Goal: Task Accomplishment & Management: Manage account settings

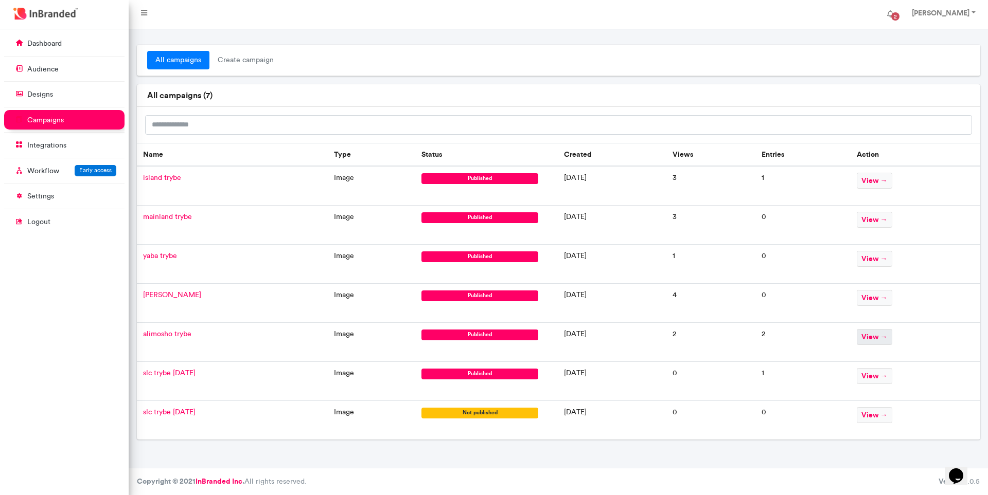
click at [885, 336] on span "view →" at bounding box center [874, 337] width 35 height 16
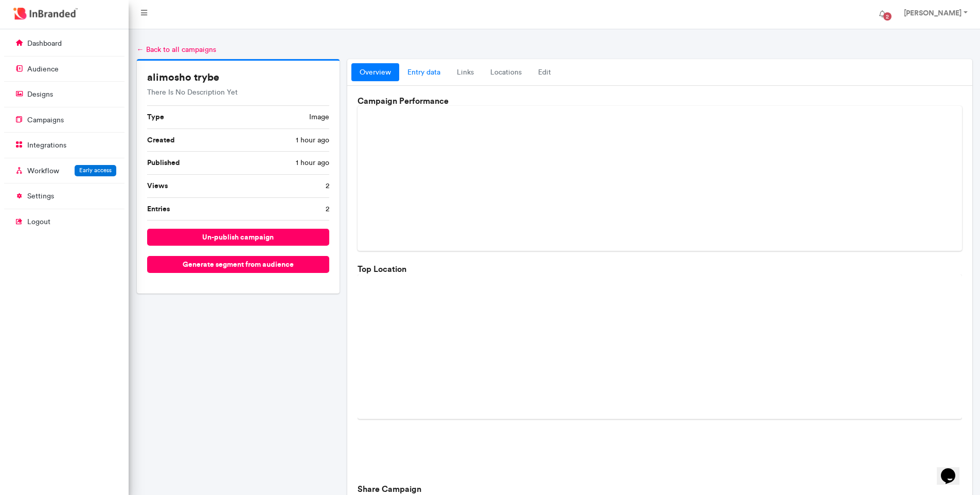
click at [433, 76] on link "entry data" at bounding box center [423, 72] width 49 height 19
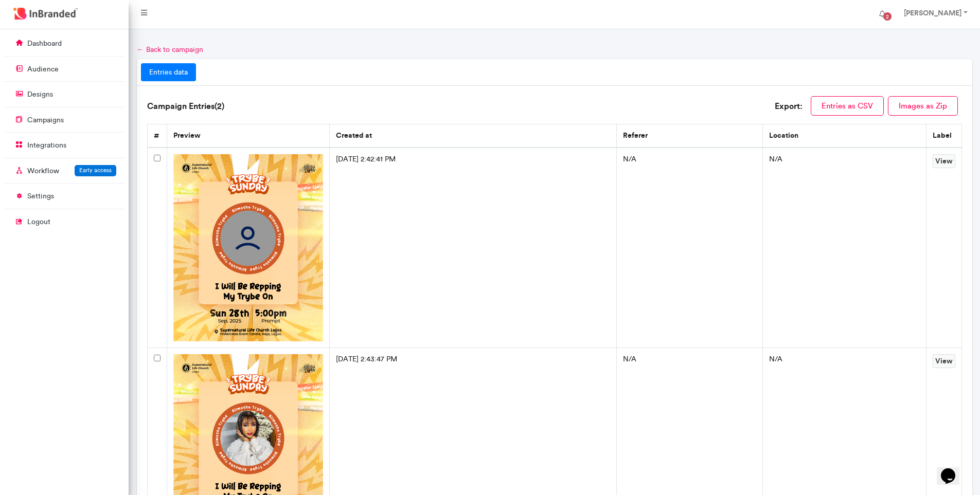
click at [151, 48] on link "← Back to campaign" at bounding box center [170, 49] width 66 height 9
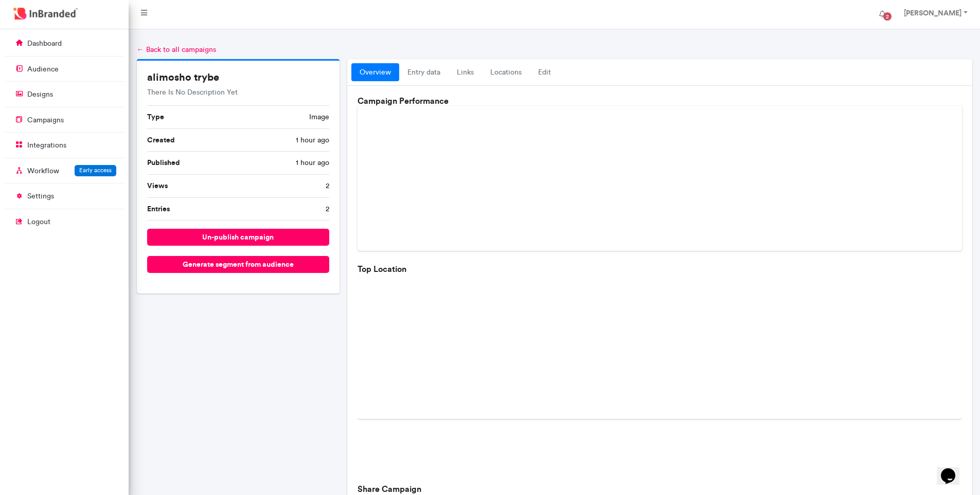
click at [195, 53] on link "← Back to all campaigns" at bounding box center [176, 49] width 79 height 9
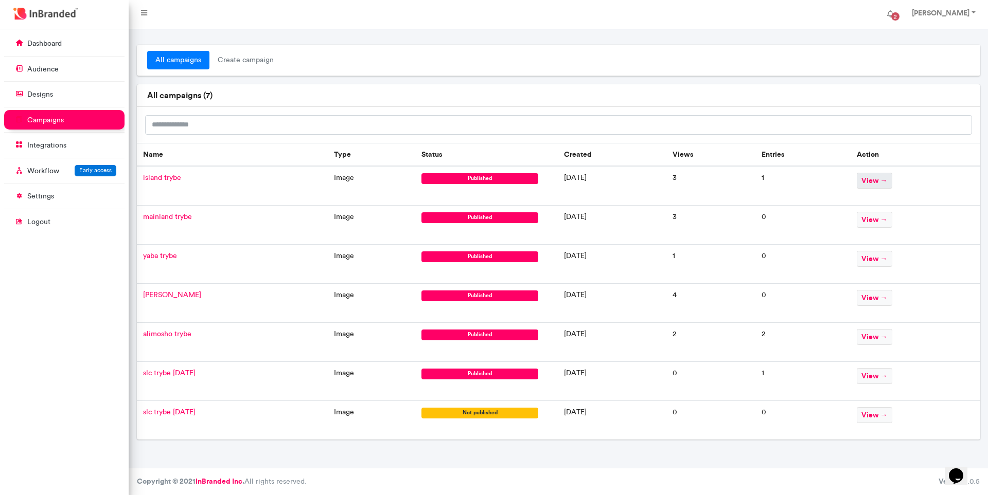
click at [873, 184] on span "view →" at bounding box center [874, 181] width 35 height 16
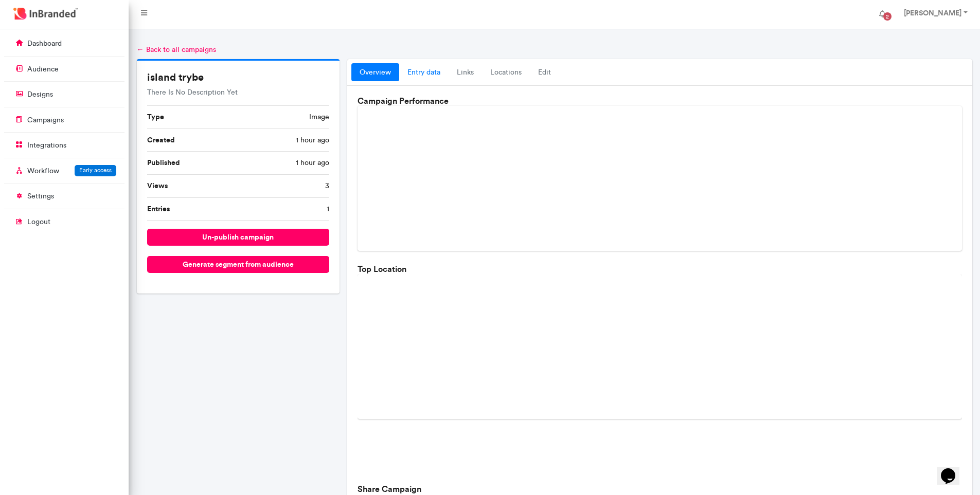
click at [437, 73] on link "entry data" at bounding box center [423, 72] width 49 height 19
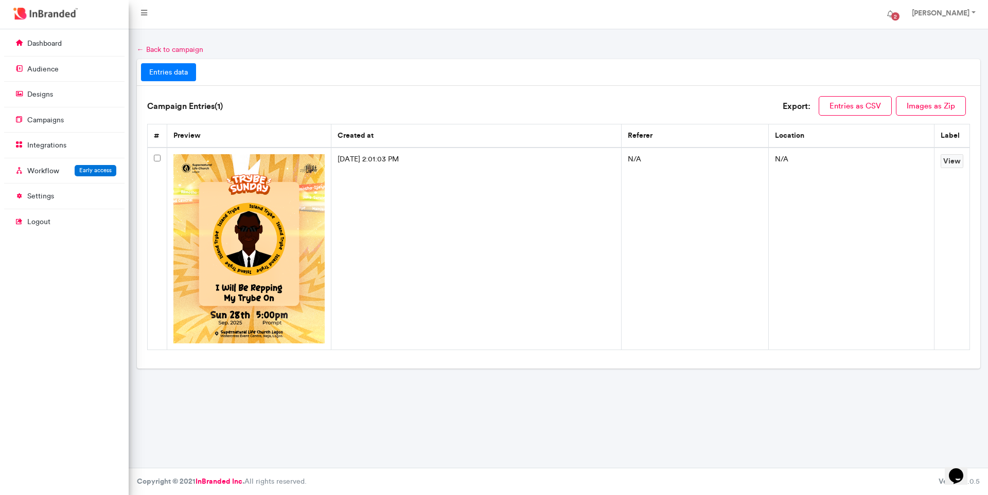
click at [189, 49] on link "← Back to campaign" at bounding box center [170, 49] width 66 height 9
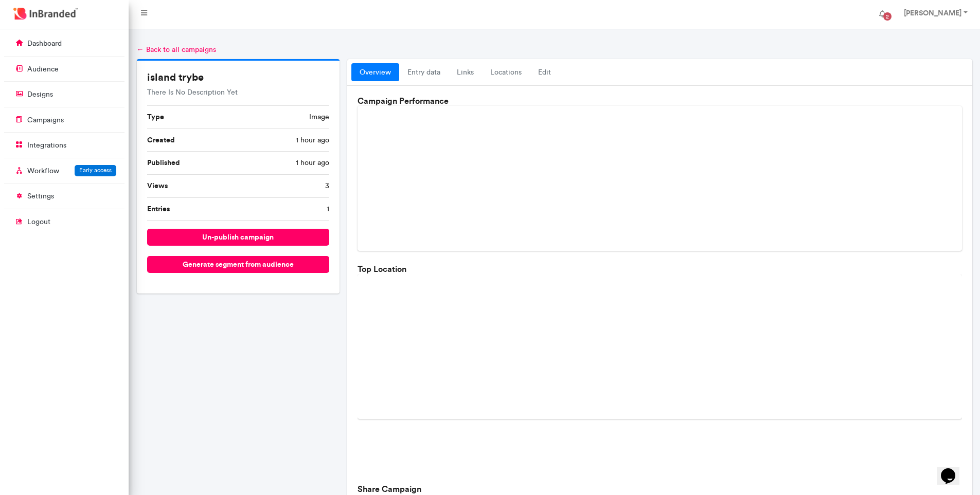
click at [172, 47] on link "← Back to all campaigns" at bounding box center [176, 49] width 79 height 9
